Goal: Transaction & Acquisition: Purchase product/service

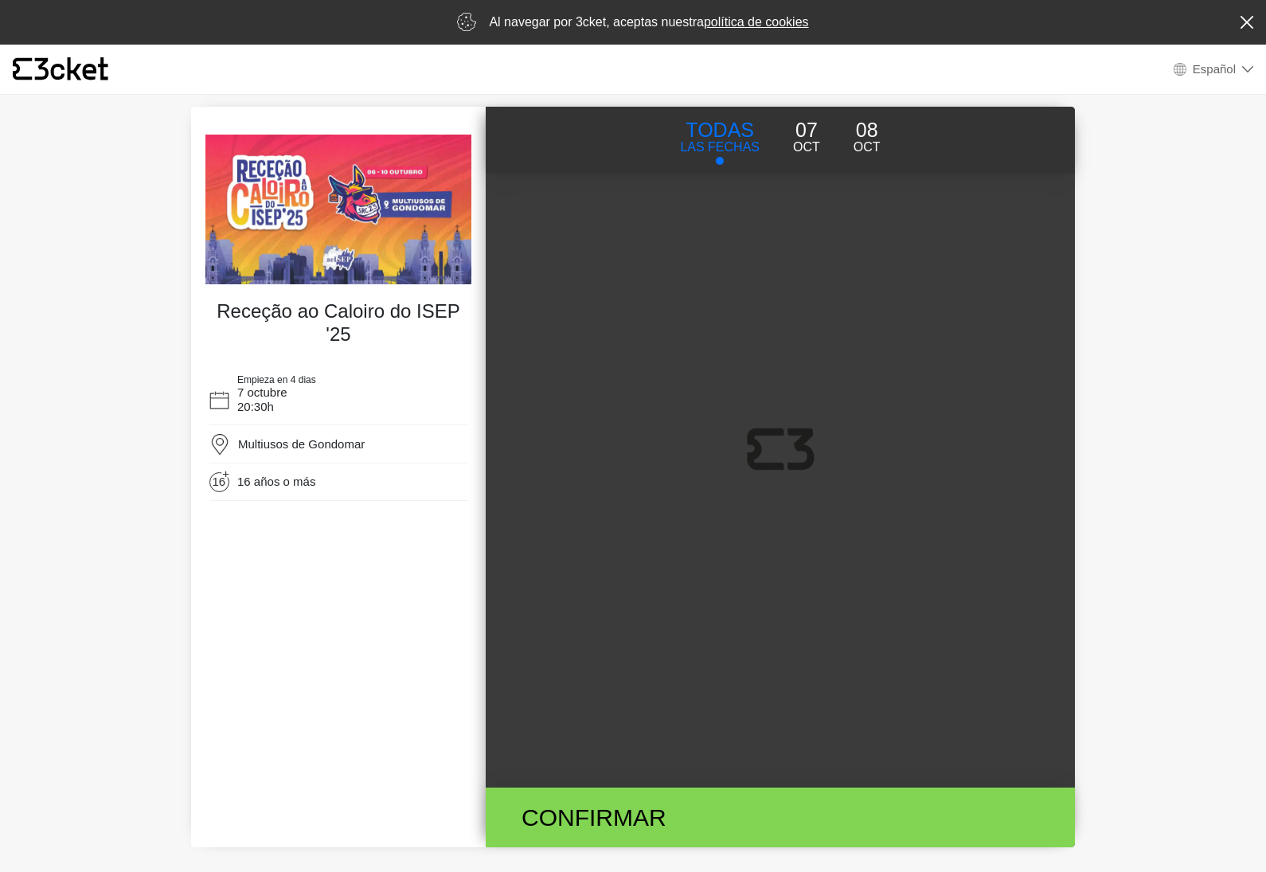
select select "es"
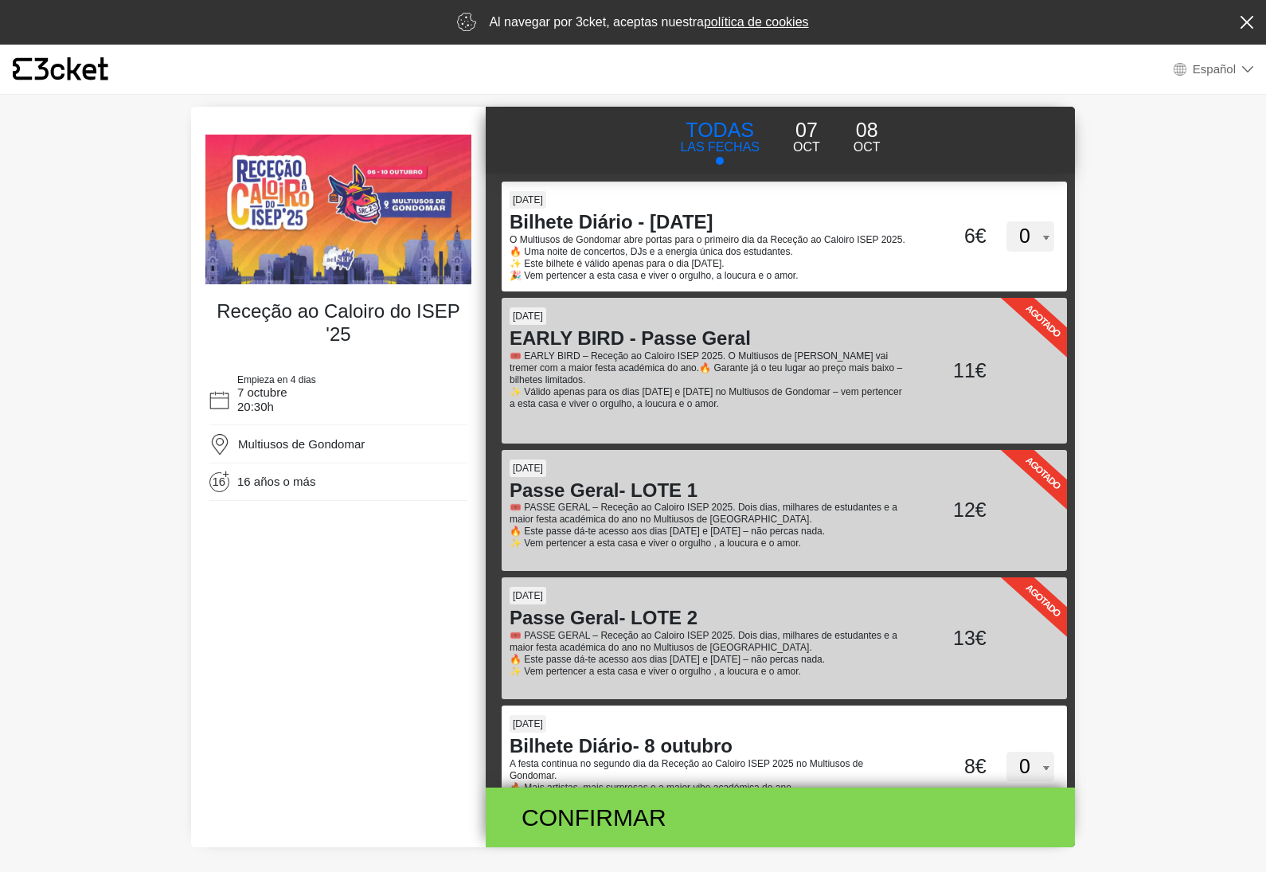
click at [311, 192] on img at bounding box center [338, 210] width 266 height 150
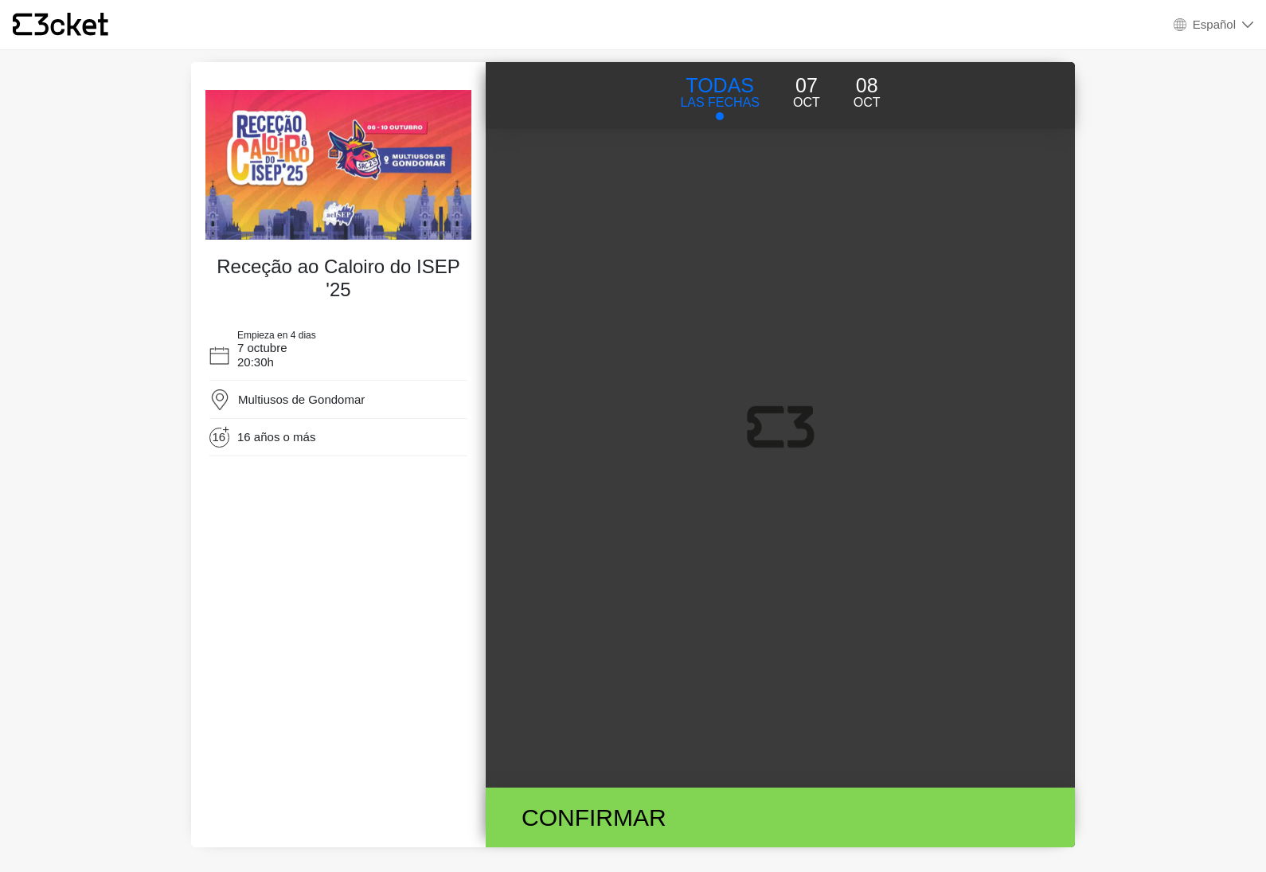
select select "es"
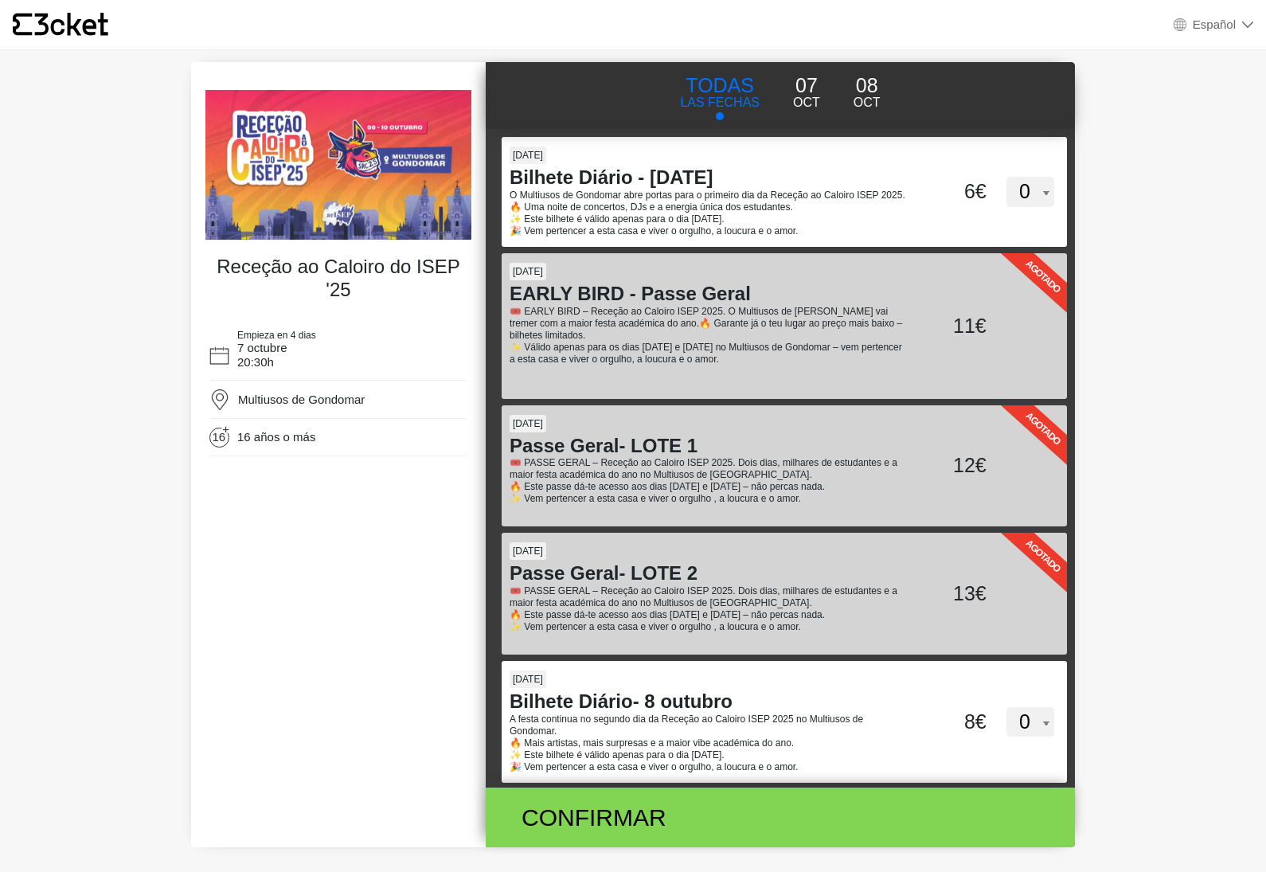
drag, startPoint x: 0, startPoint y: 0, endPoint x: 283, endPoint y: 161, distance: 325.1
click at [283, 161] on img at bounding box center [338, 165] width 266 height 150
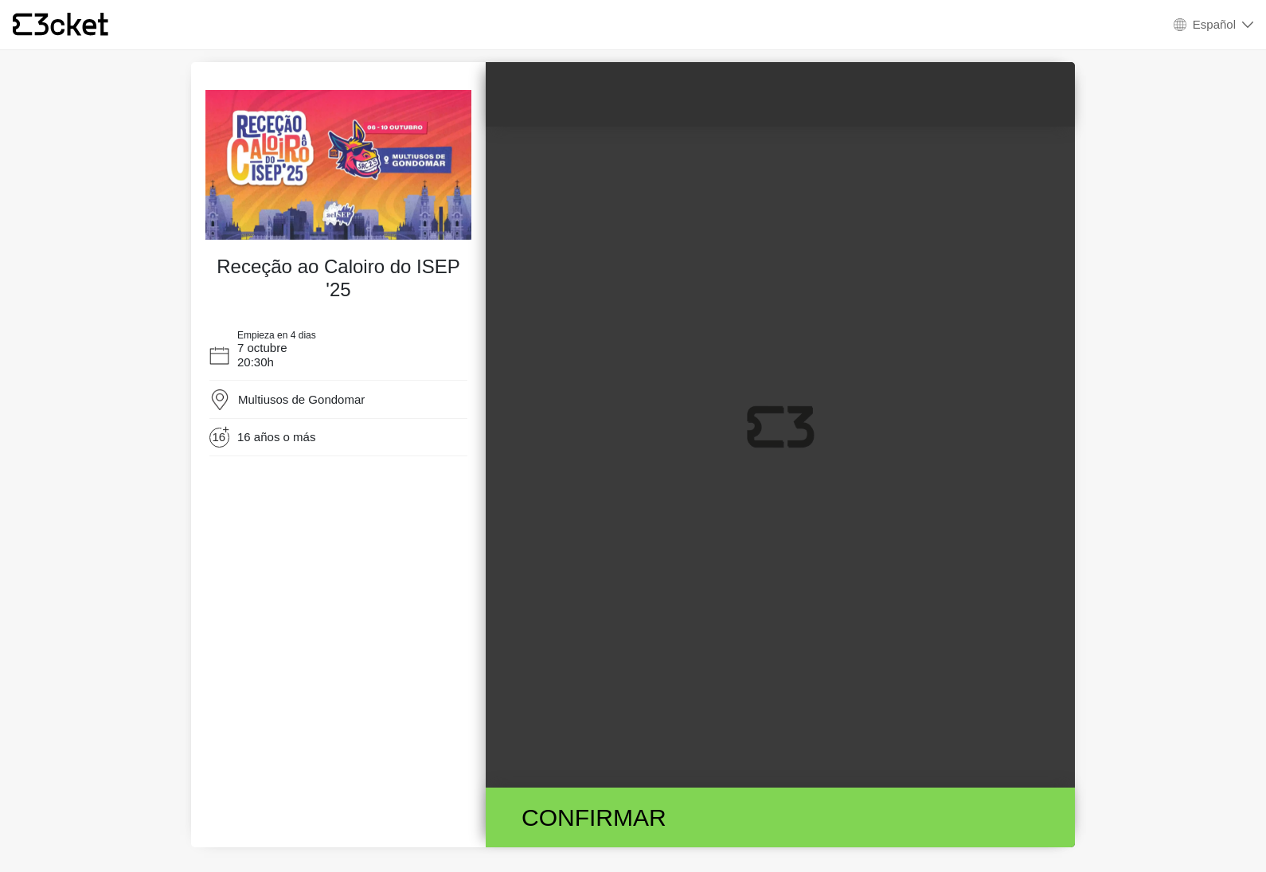
select select "es"
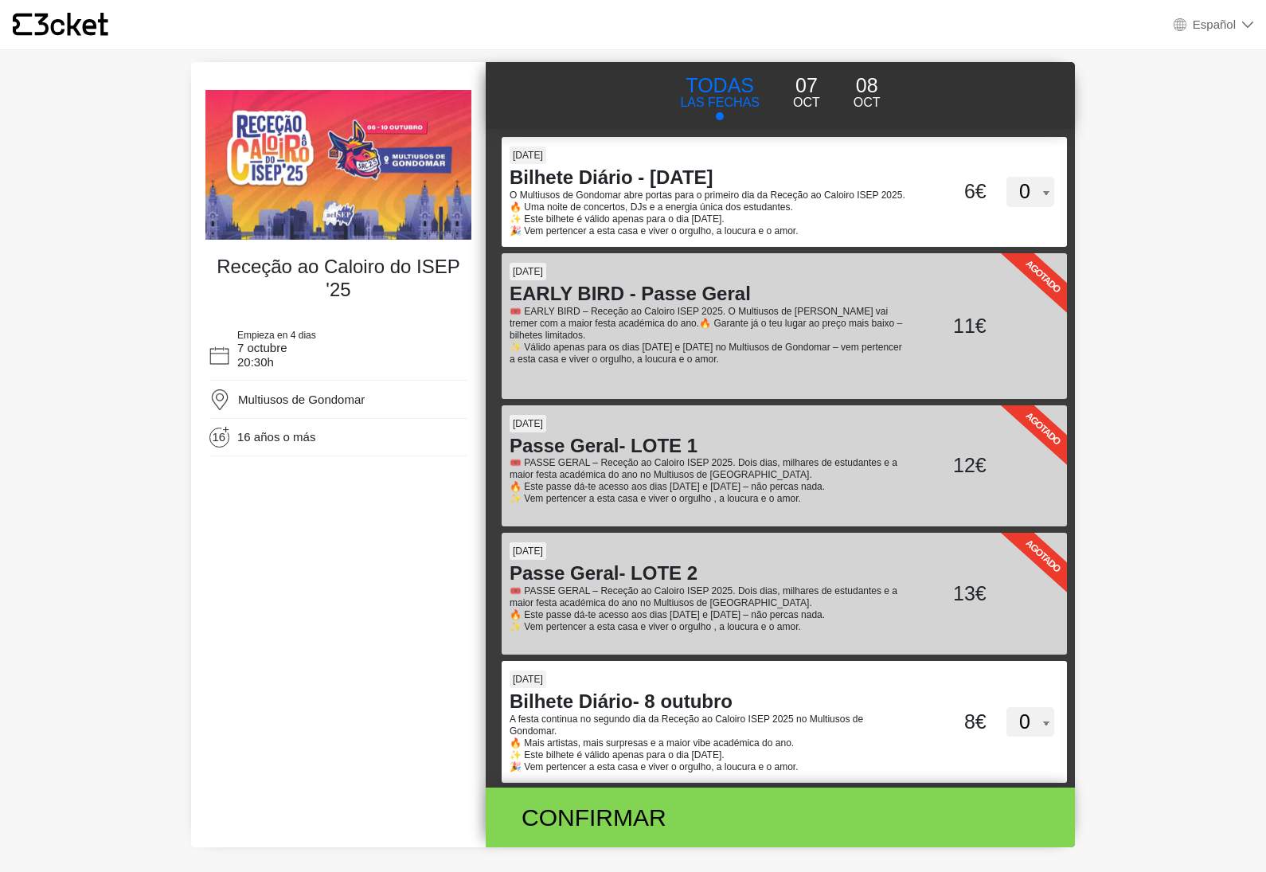
click at [387, 108] on img at bounding box center [338, 165] width 266 height 150
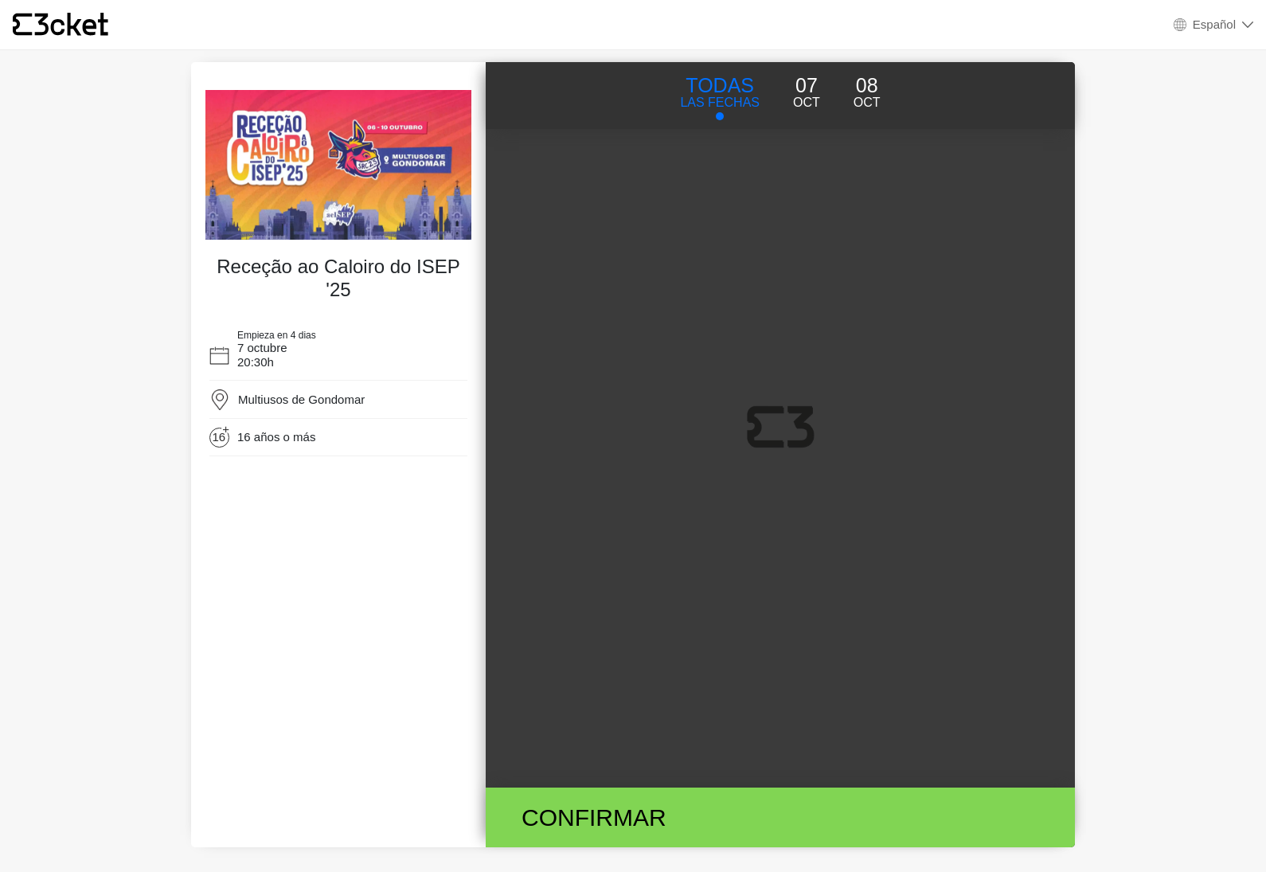
select select "es"
